Goal: Information Seeking & Learning: Learn about a topic

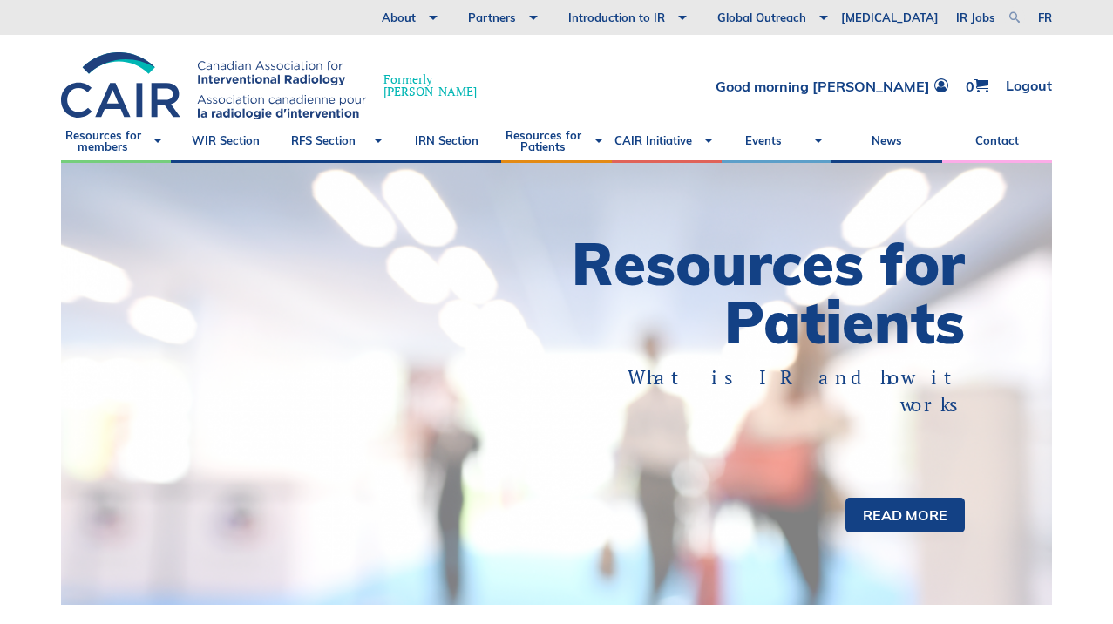
click at [1015, 16] on link at bounding box center [1014, 17] width 21 height 21
type input "virtual angio suite"
click at [1015, 12] on link at bounding box center [1014, 17] width 21 height 21
click at [926, 19] on input "virtual angio suite" at bounding box center [882, 16] width 218 height 17
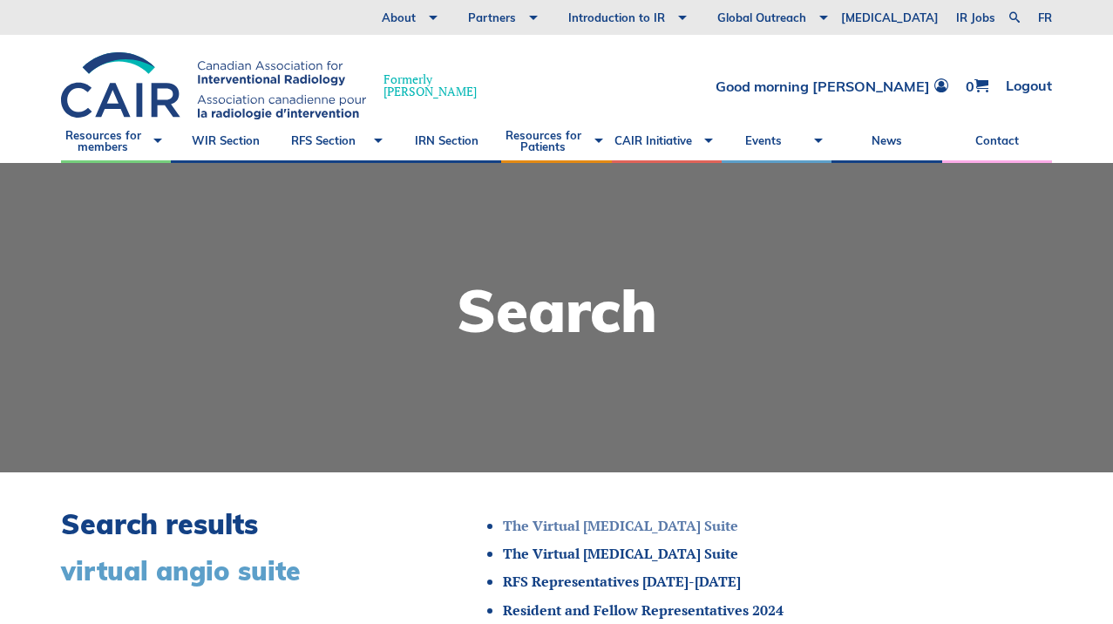
click at [627, 525] on link "The Virtual [MEDICAL_DATA] Suite" at bounding box center [620, 525] width 235 height 19
